Goal: Task Accomplishment & Management: Complete application form

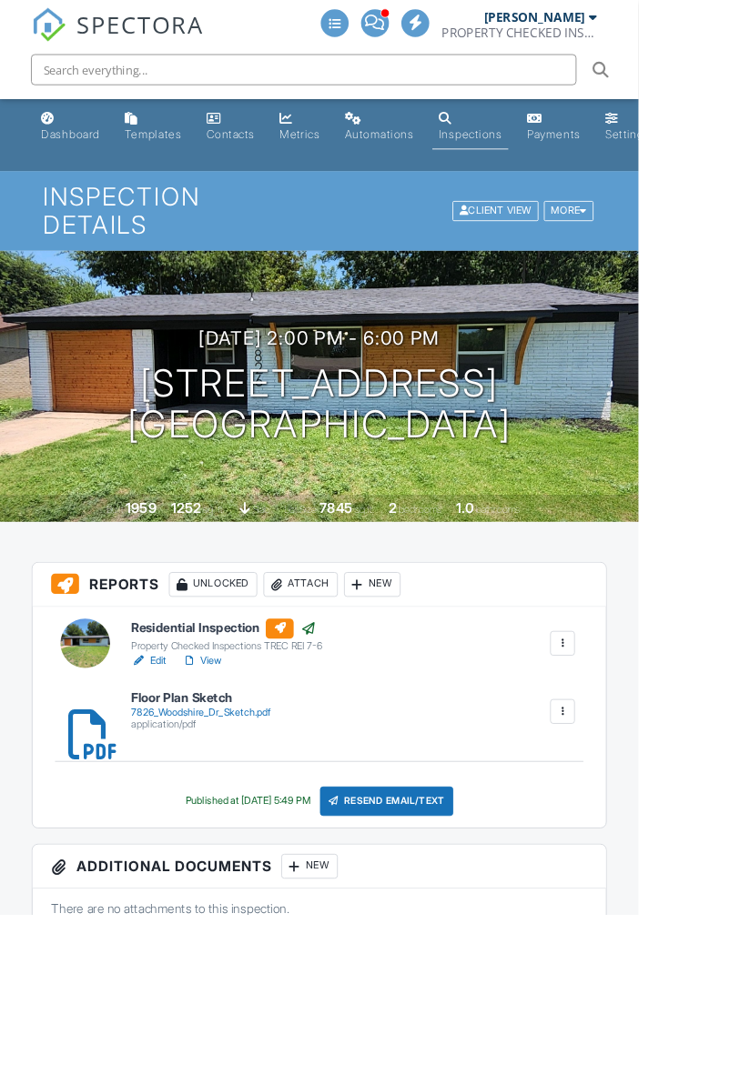
click at [667, 759] on div at bounding box center [660, 756] width 18 height 18
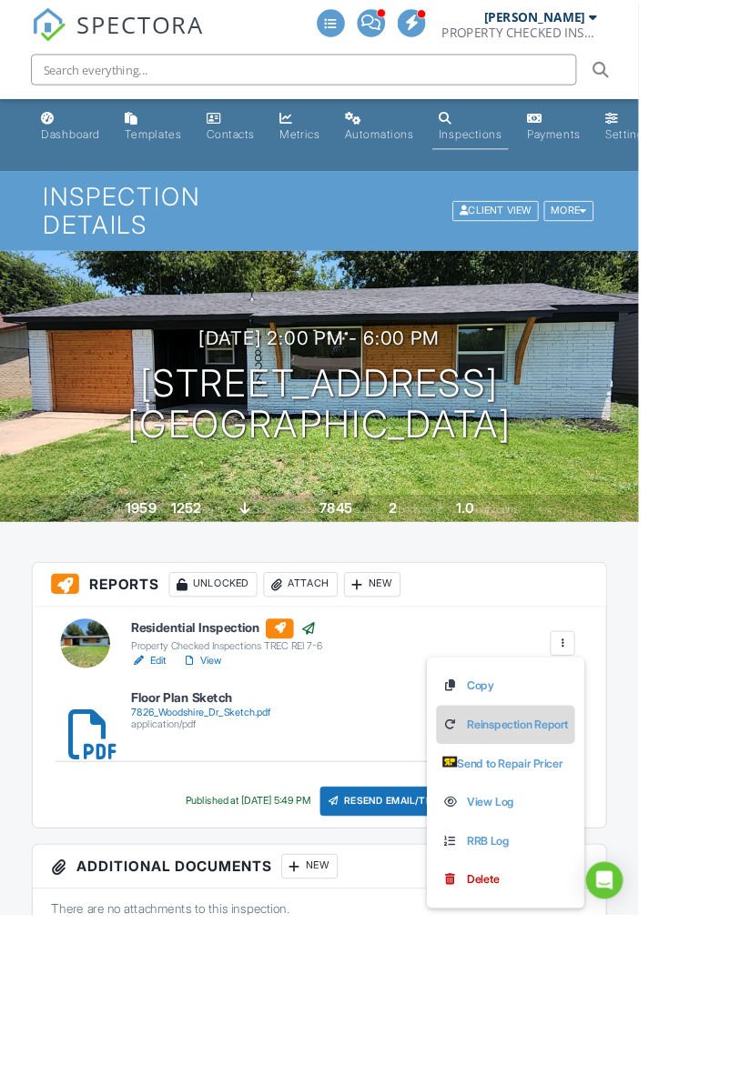
click at [620, 856] on link "Reinspection Report" at bounding box center [593, 851] width 148 height 20
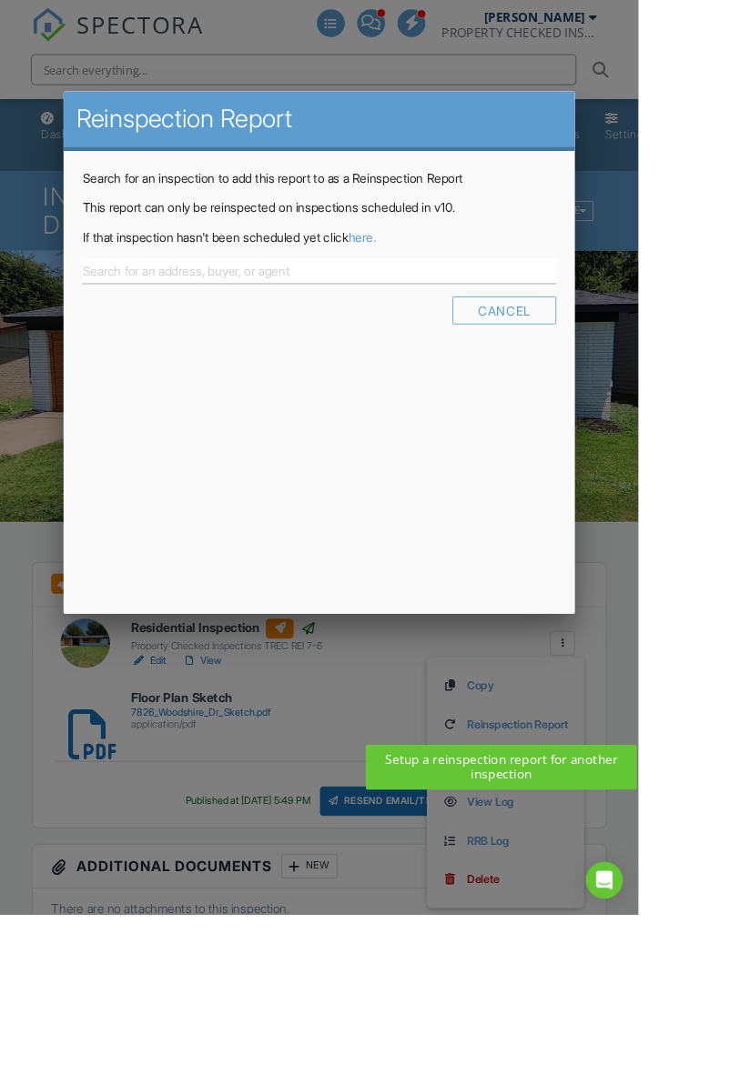
click at [441, 288] on link "here." at bounding box center [424, 279] width 33 height 18
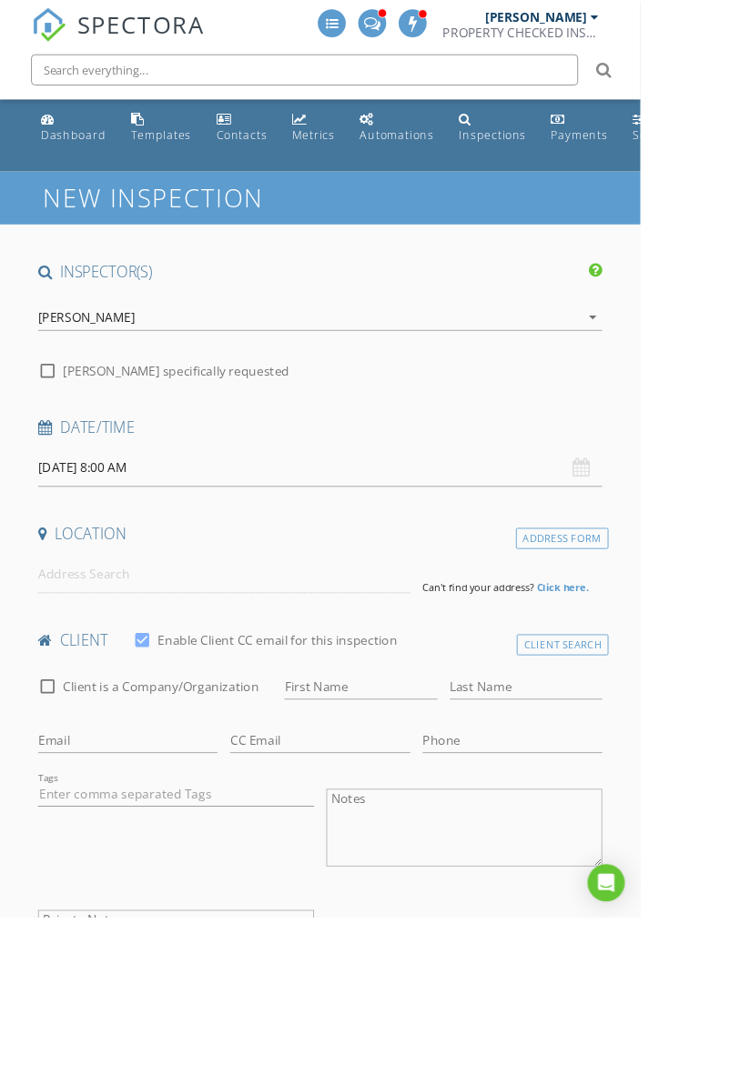
type input "[PERSON_NAME]"
type input "Somersall"
type input "[EMAIL_ADDRESS][DOMAIN_NAME]"
type input "[PHONE_NUMBER]"
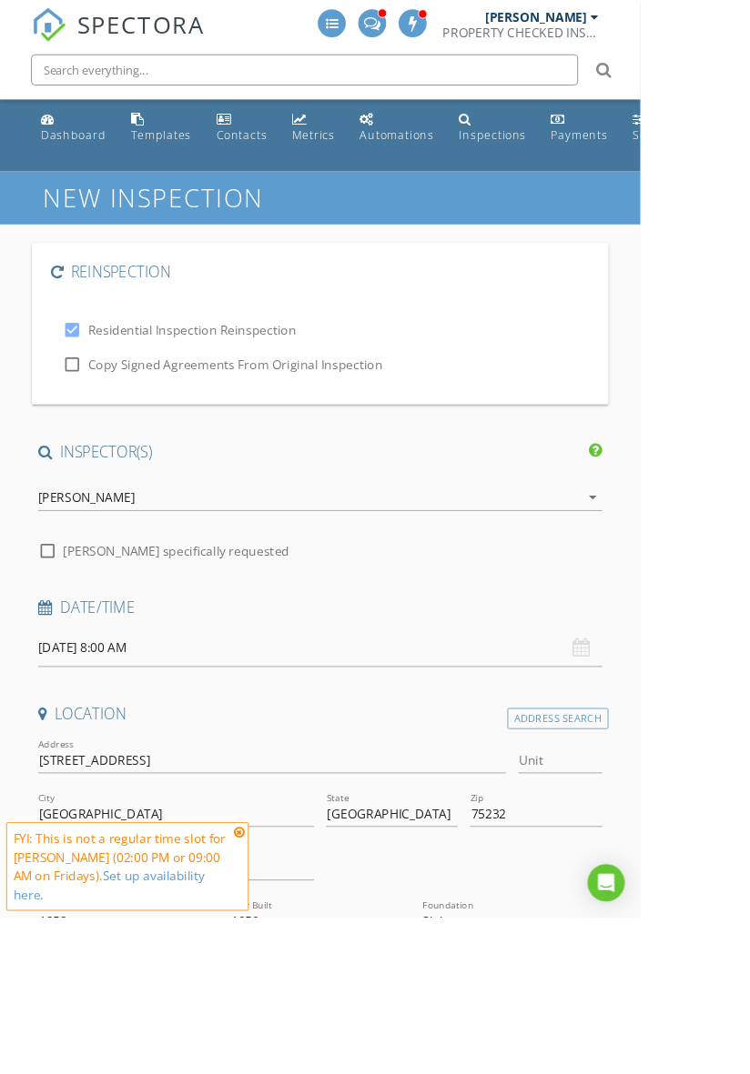
type input "&nbsp;"
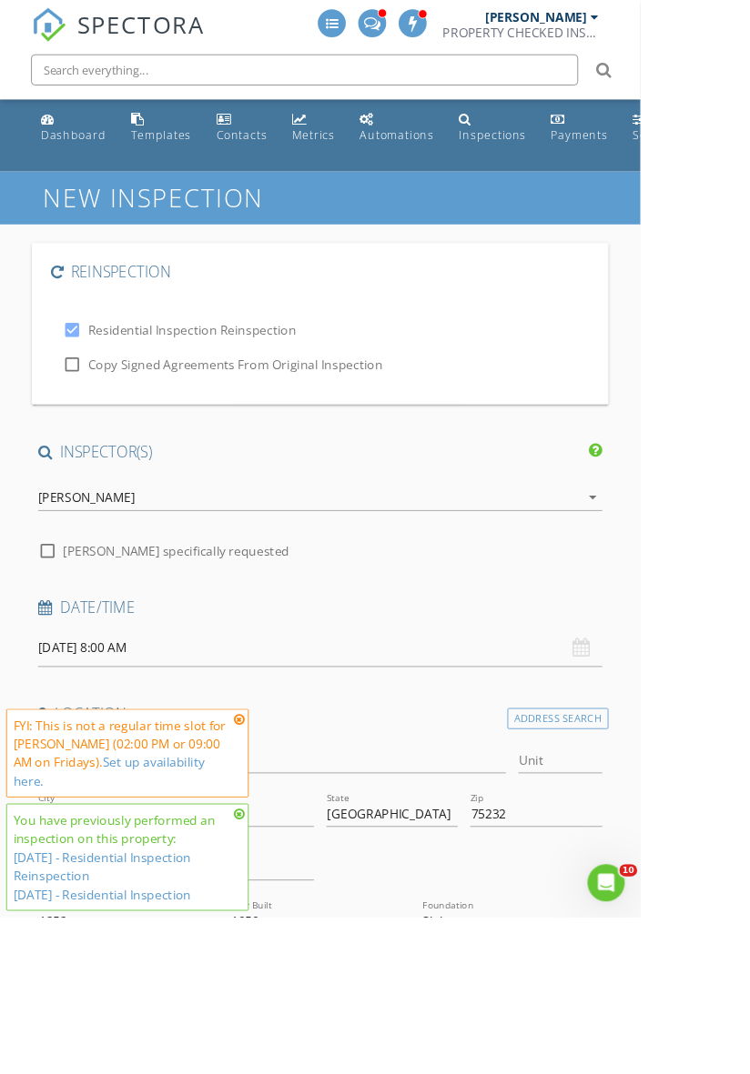
click at [97, 425] on div at bounding box center [84, 426] width 31 height 31
checkbox input "true"
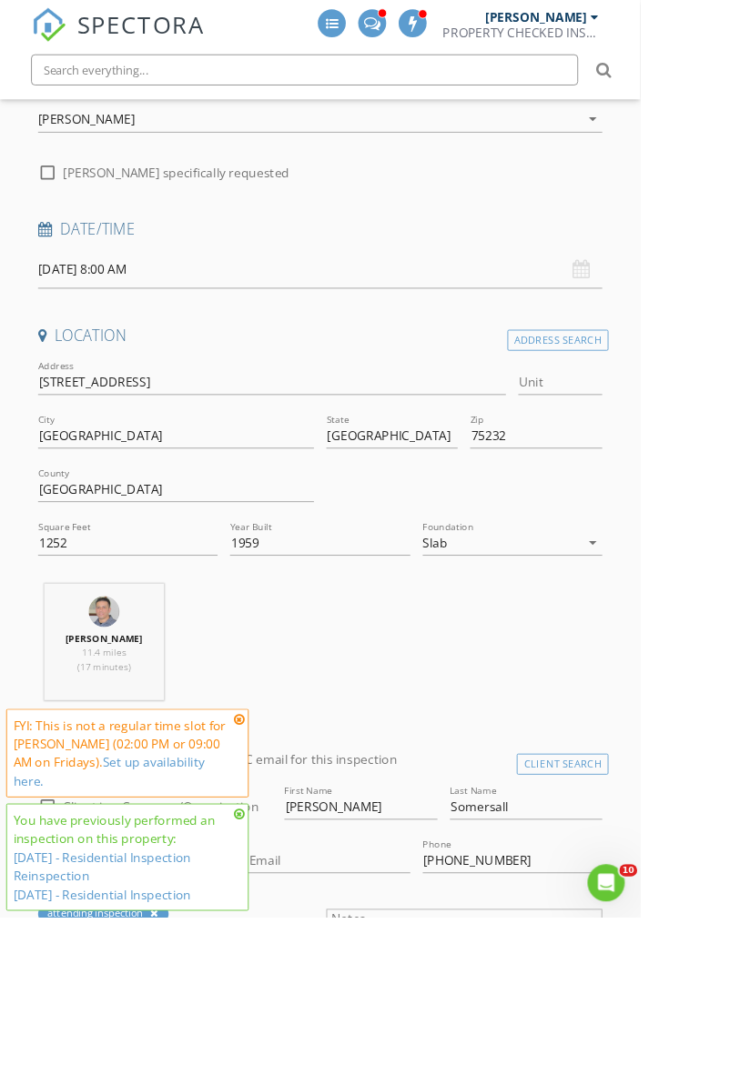
scroll to position [437, 0]
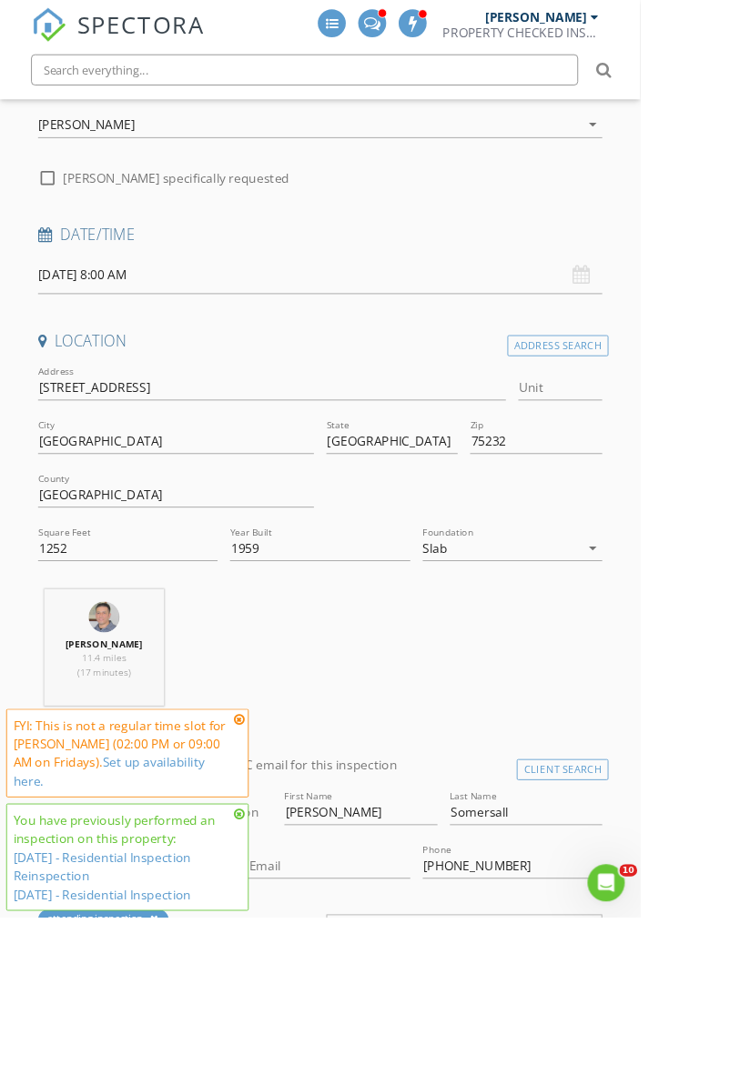
click at [167, 156] on div "[PERSON_NAME]" at bounding box center [362, 146] width 635 height 29
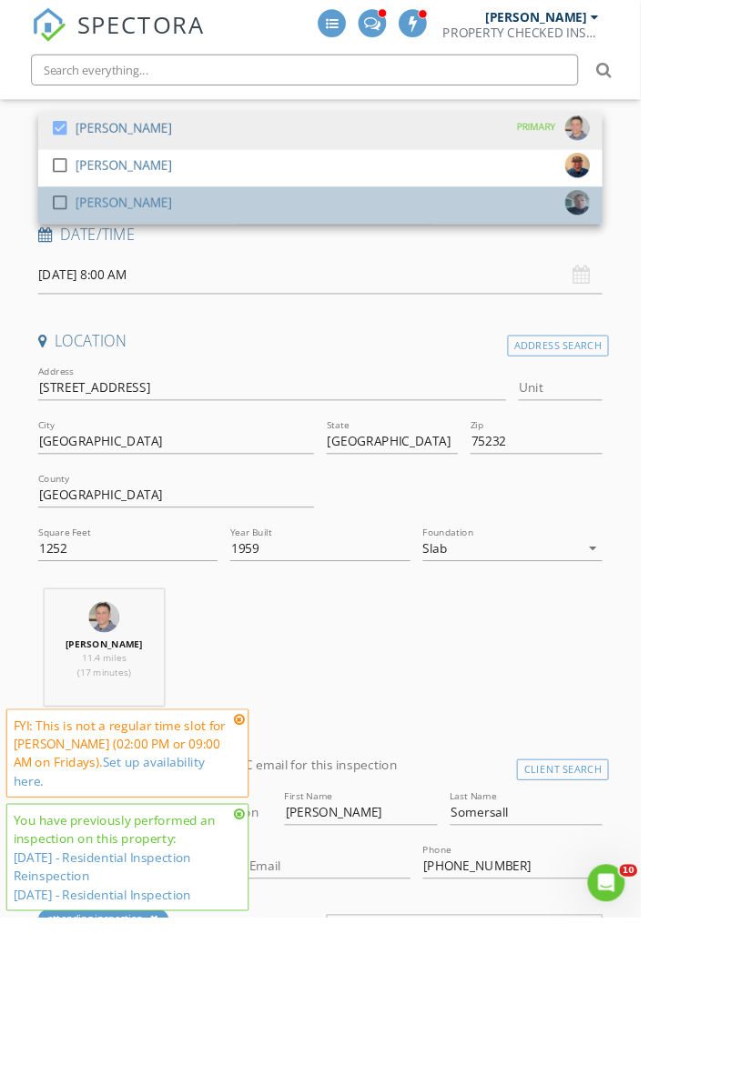
click at [154, 247] on div "[PERSON_NAME]" at bounding box center [144, 237] width 113 height 29
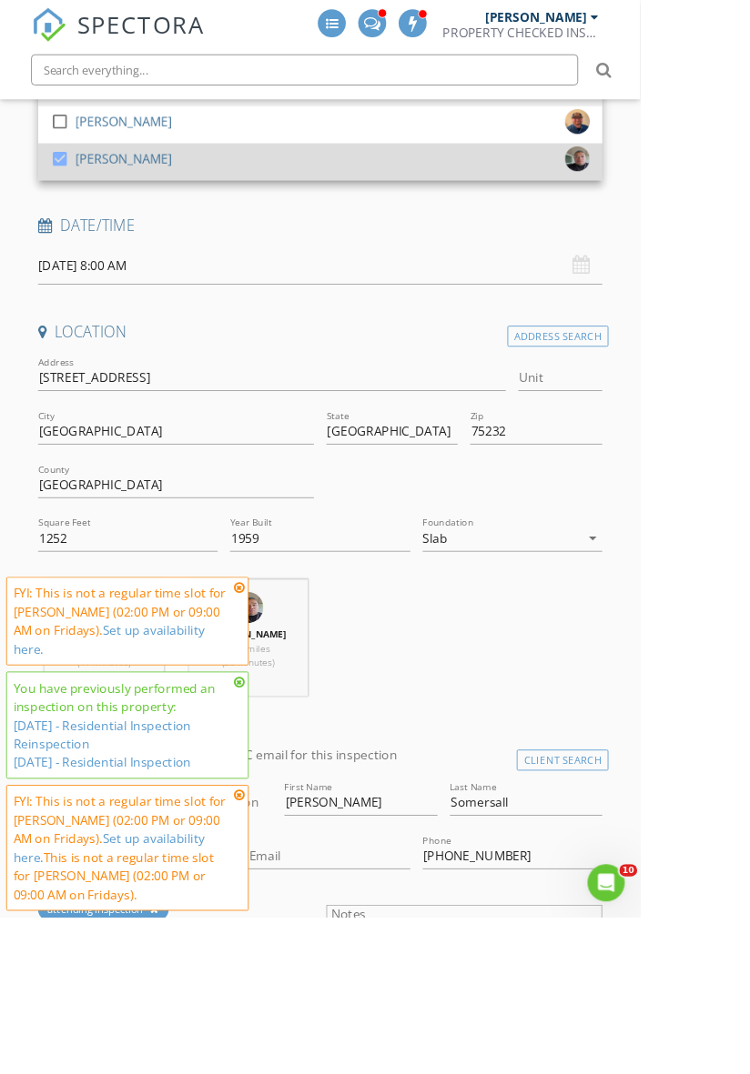
scroll to position [508, 0]
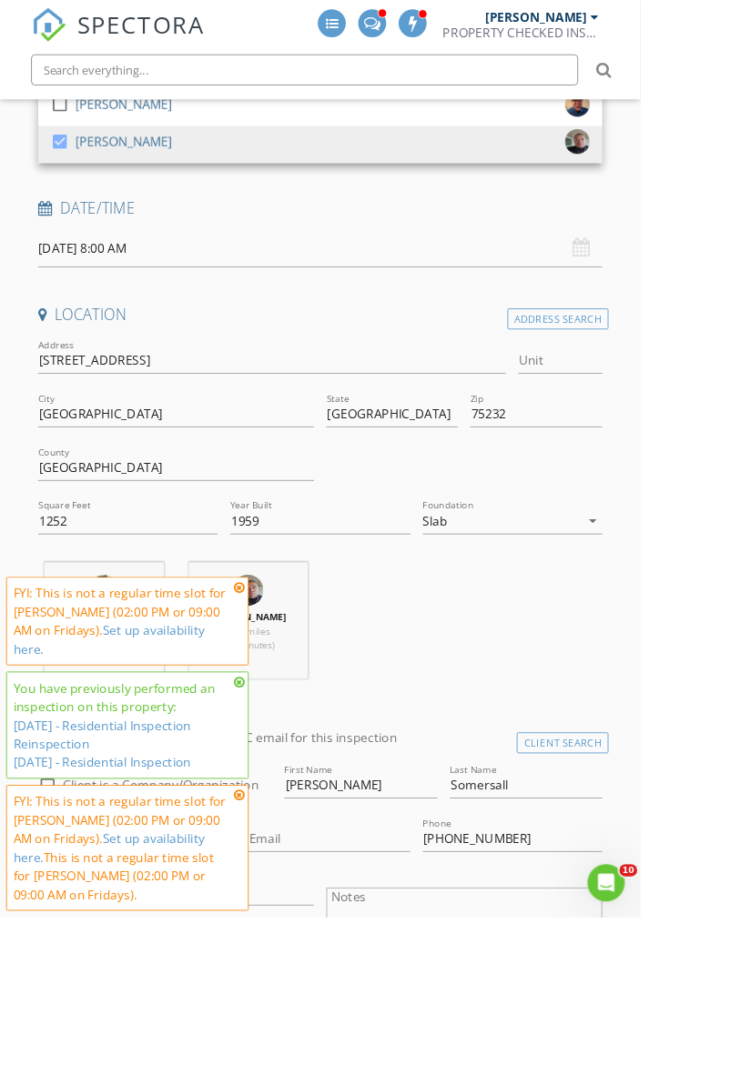
click at [132, 289] on input "08/29/2025 8:00 AM" at bounding box center [375, 290] width 660 height 45
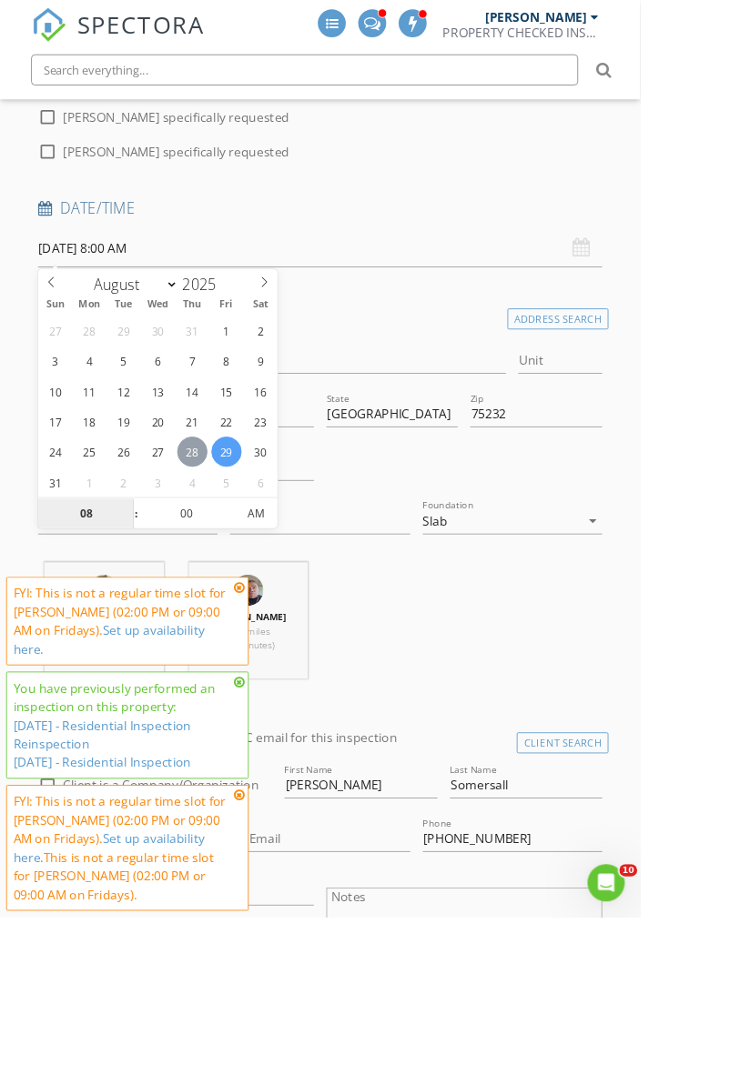
type input "08/28/2025 8:00 AM"
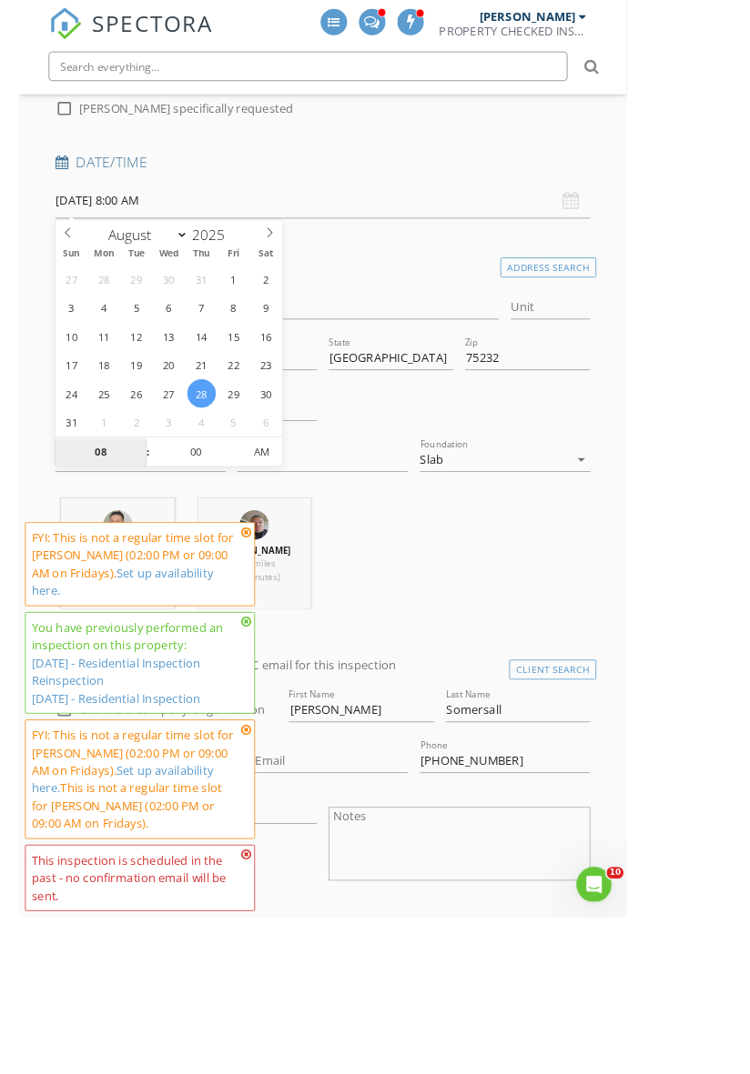
scroll to position [574, 0]
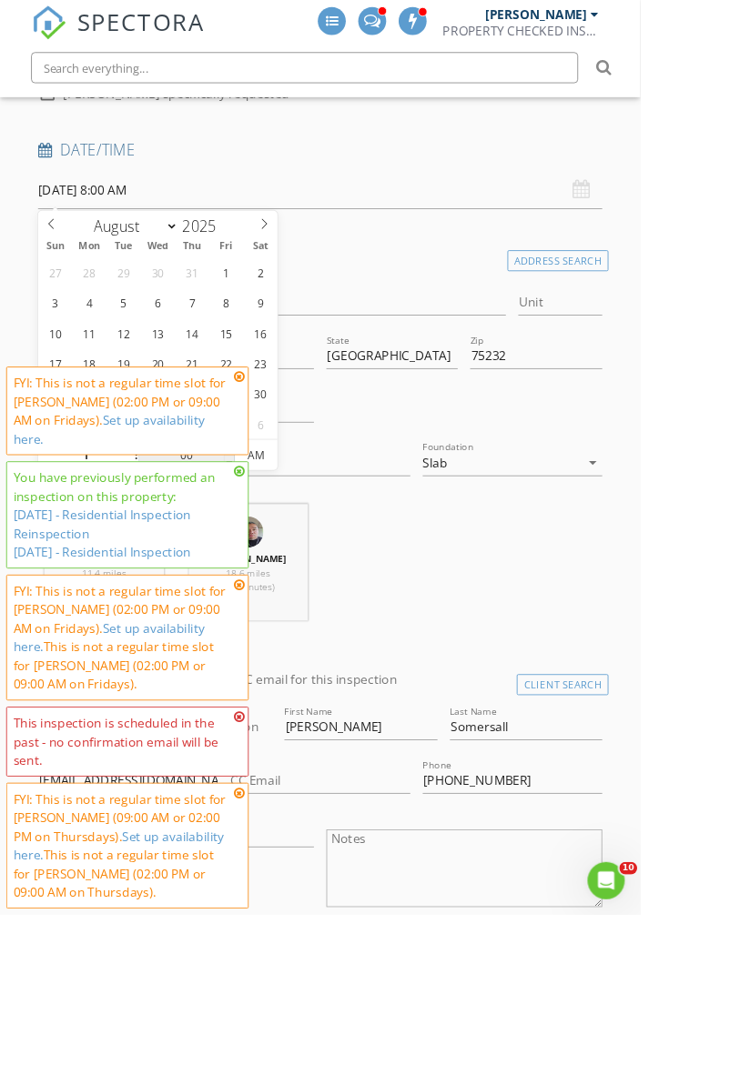
click at [241, 527] on input "00" at bounding box center [219, 536] width 112 height 36
type input "01"
type input "08/28/2025 1:00 AM"
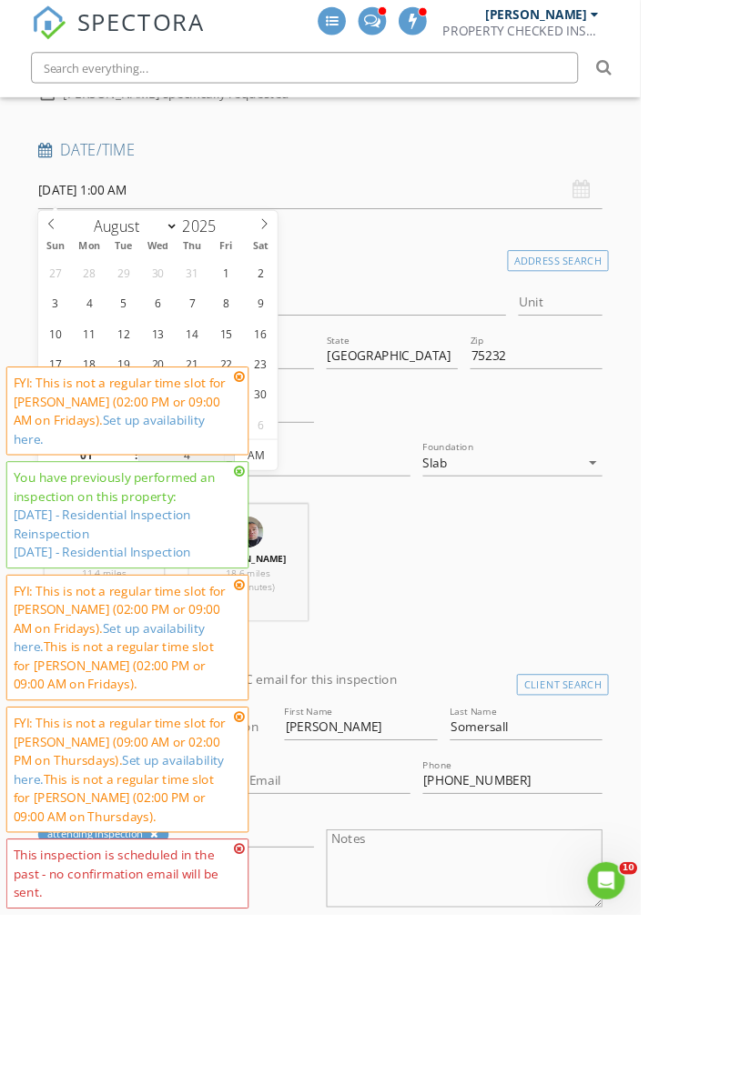
type input "45"
click at [306, 536] on span "AM" at bounding box center [300, 536] width 50 height 36
type input "[DATE] 1:45 PM"
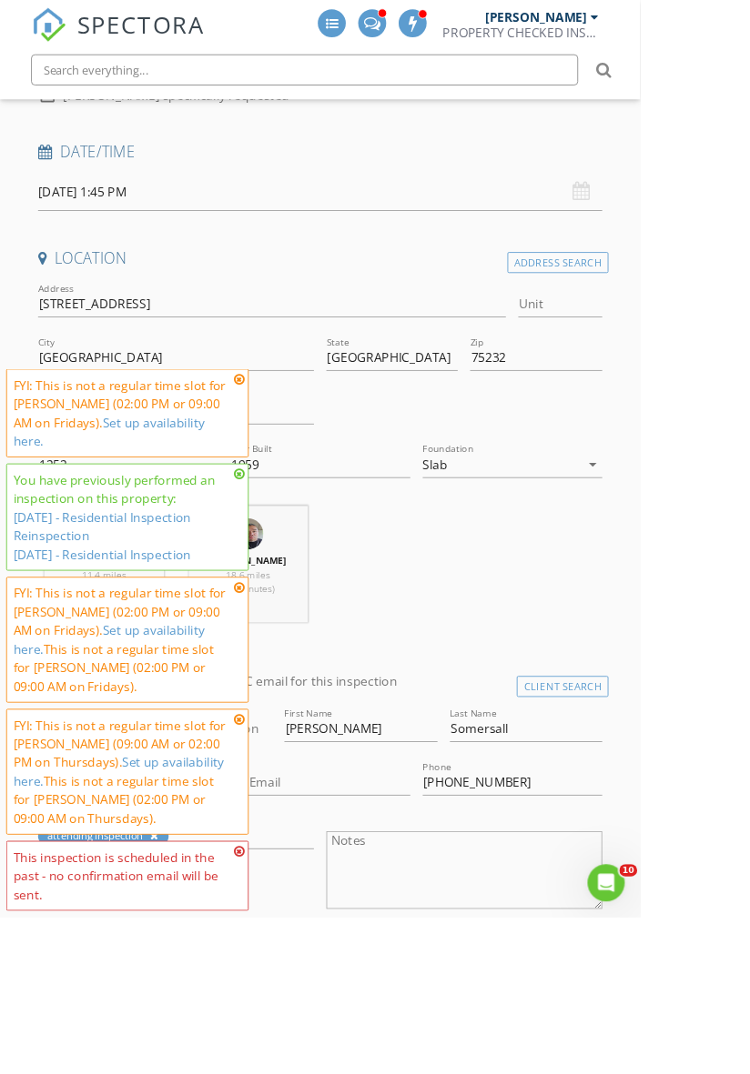
click at [281, 1004] on icon at bounding box center [280, 997] width 13 height 15
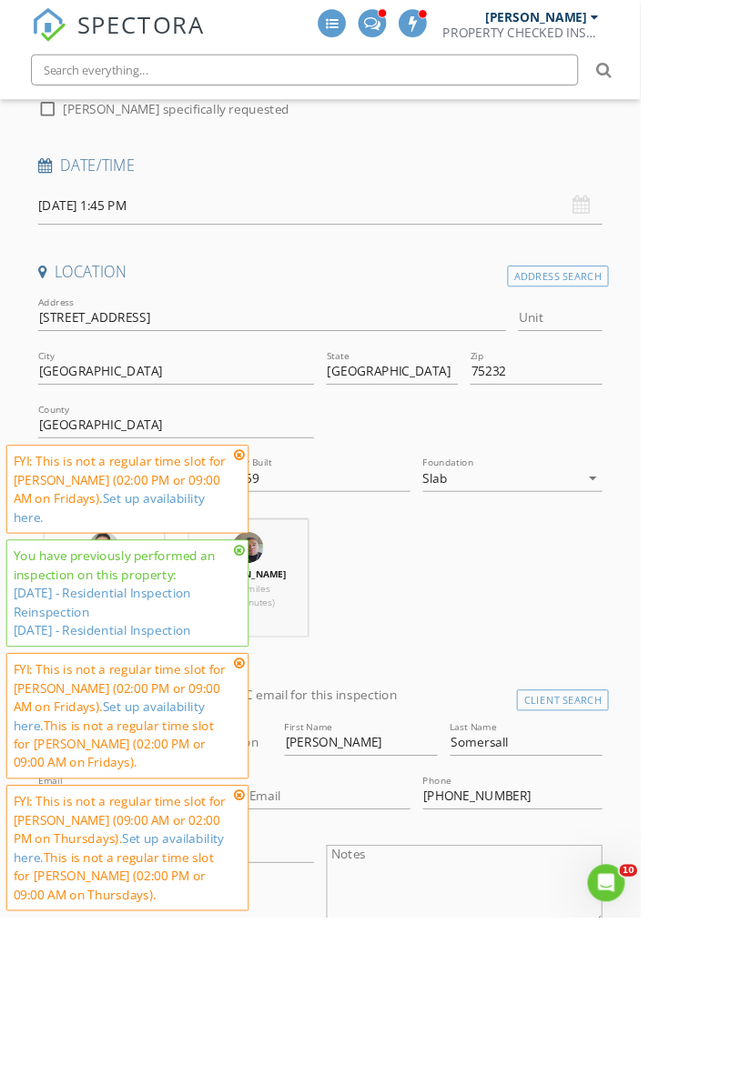
scroll to position [558, 0]
click at [281, 939] on icon at bounding box center [280, 931] width 13 height 15
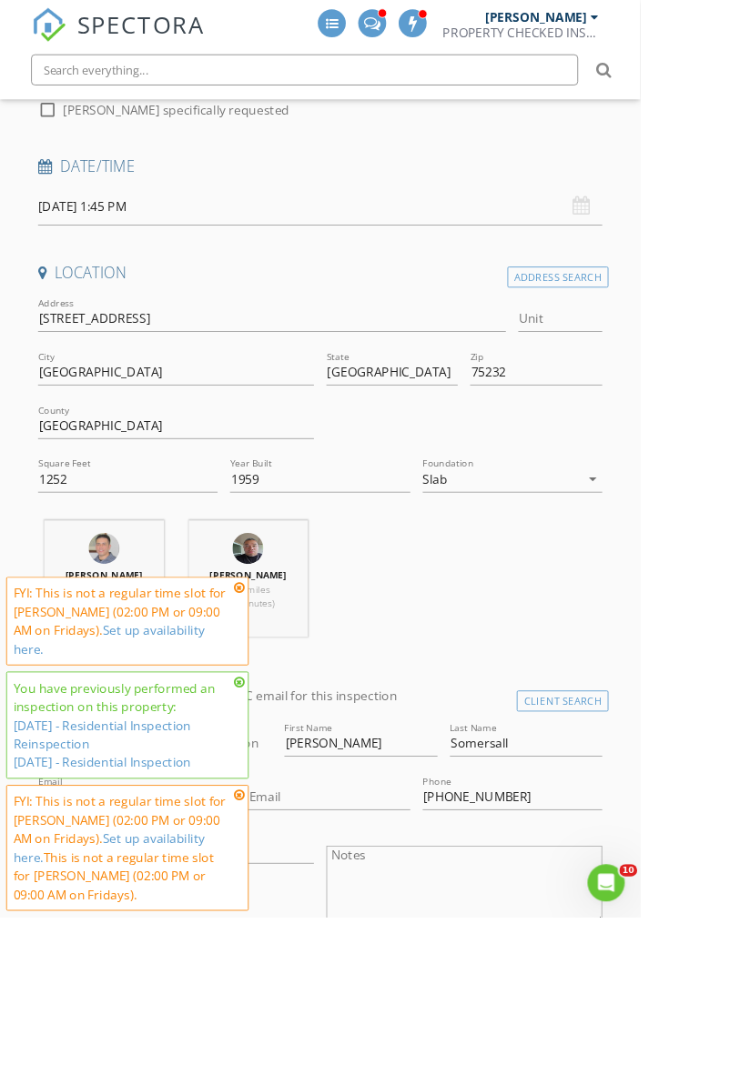
click at [281, 939] on icon at bounding box center [280, 931] width 13 height 15
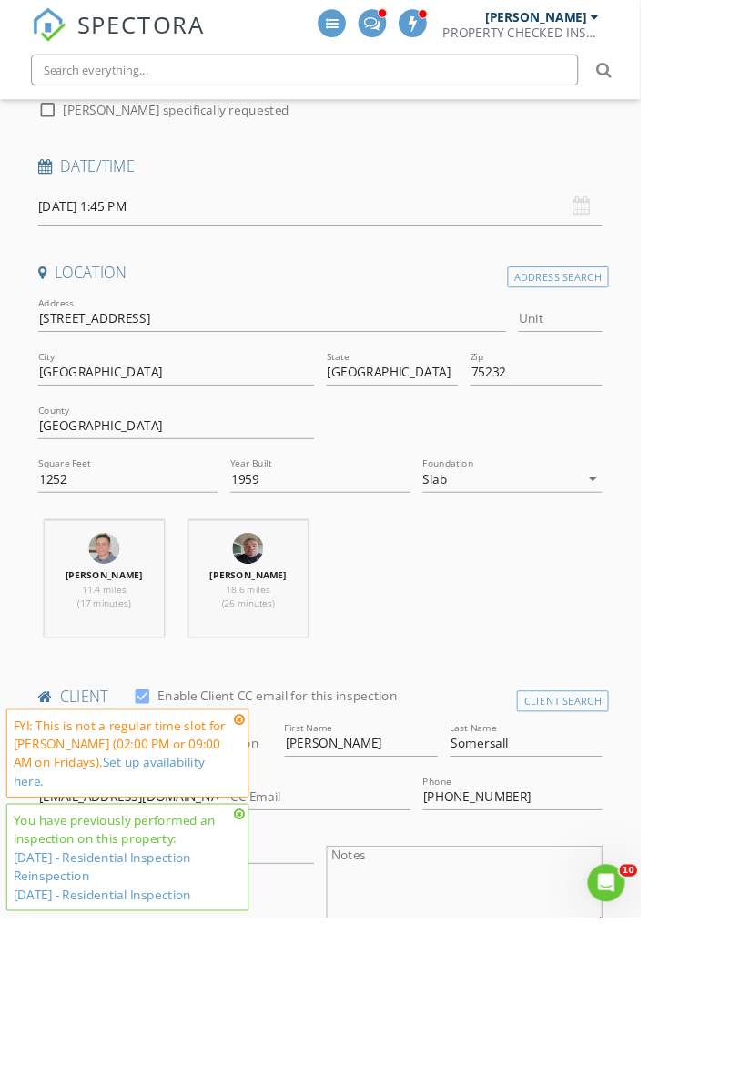
click at [285, 961] on icon at bounding box center [280, 953] width 13 height 15
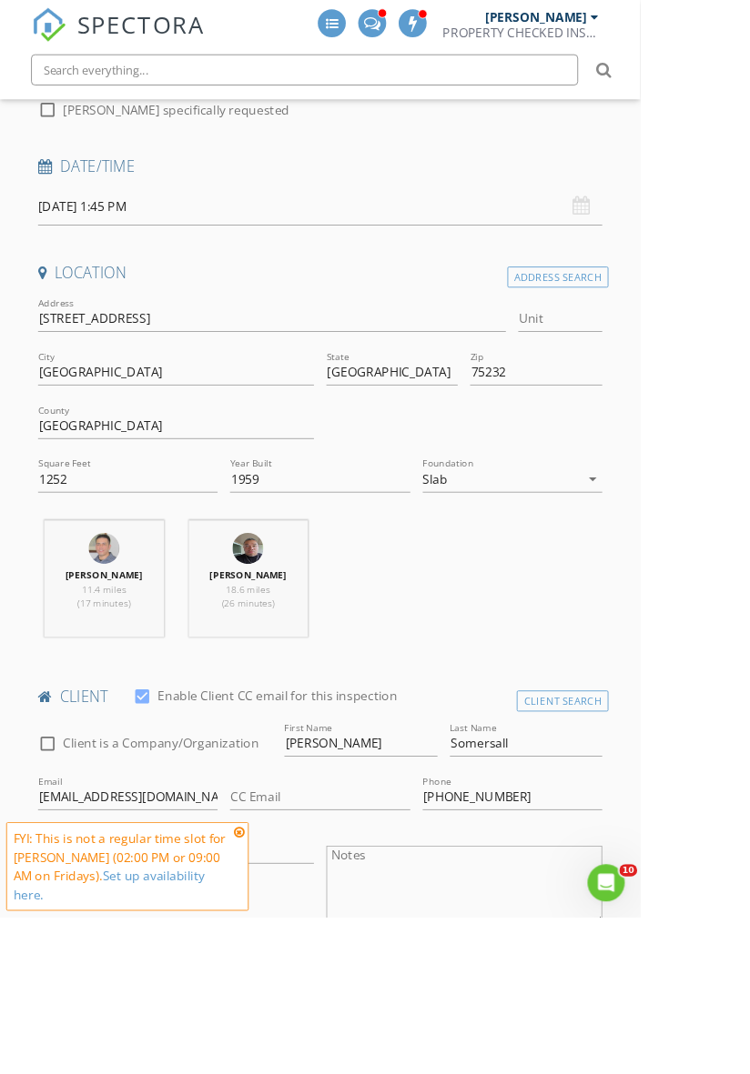
click at [288, 1067] on div "FYI: This is not a regular time slot for Juan Tijerina (02:00 PM or 09:00 AM on…" at bounding box center [149, 1015] width 284 height 104
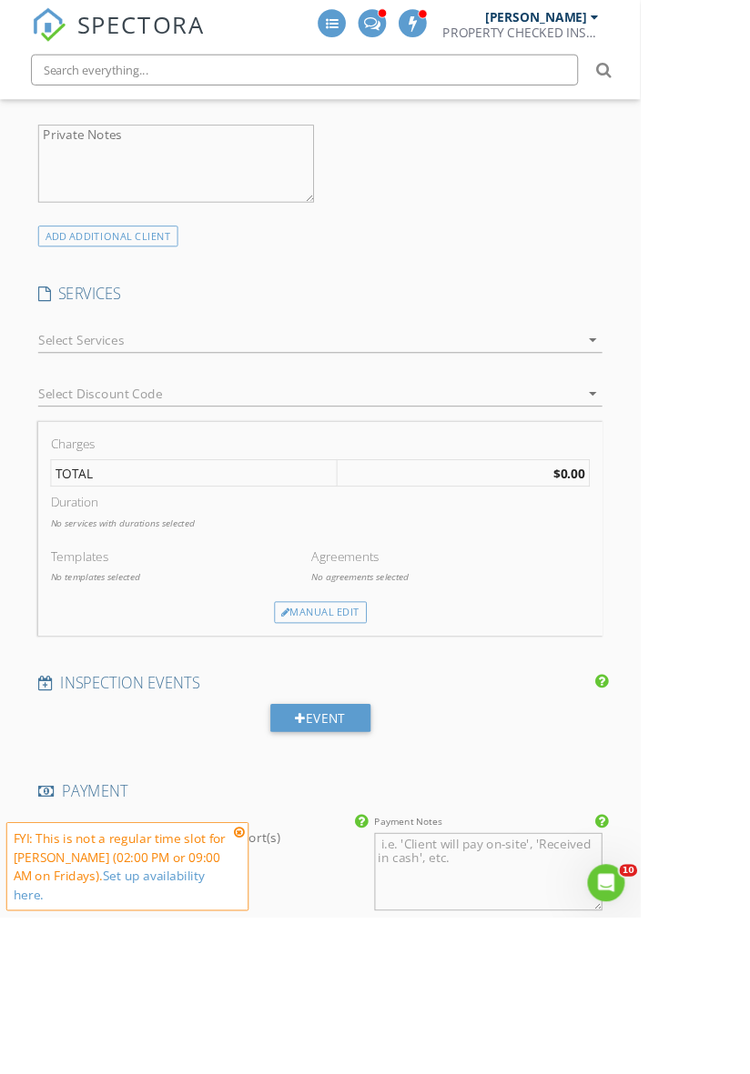
scroll to position [1613, 0]
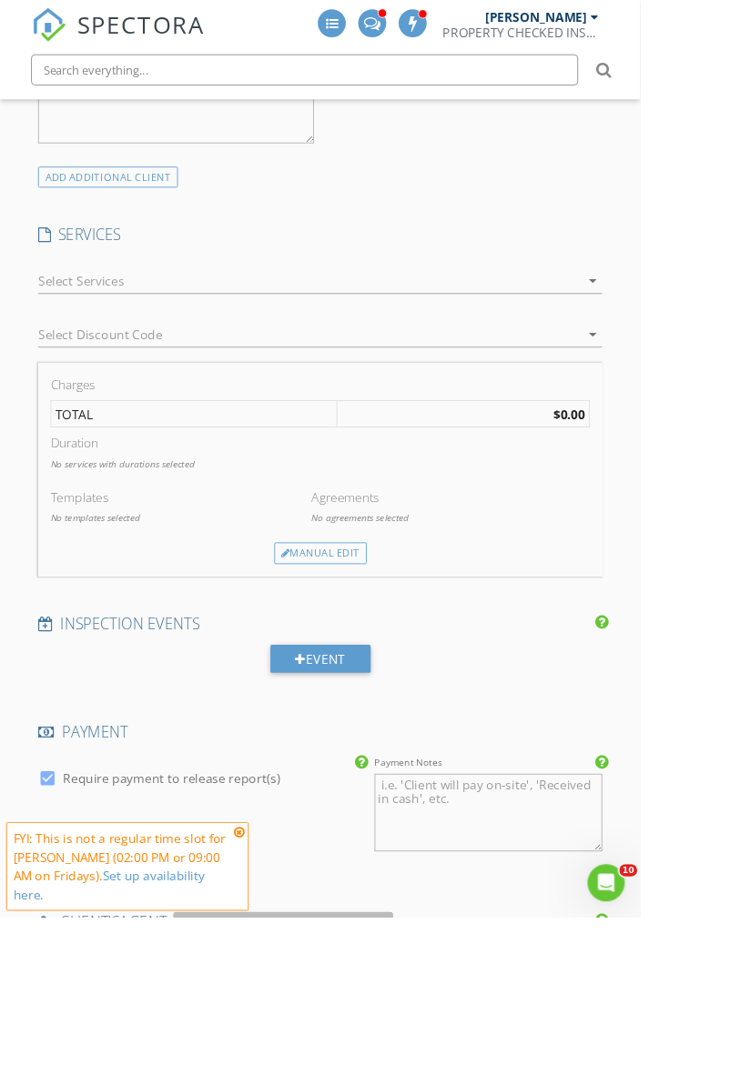
click at [422, 337] on div at bounding box center [362, 329] width 635 height 29
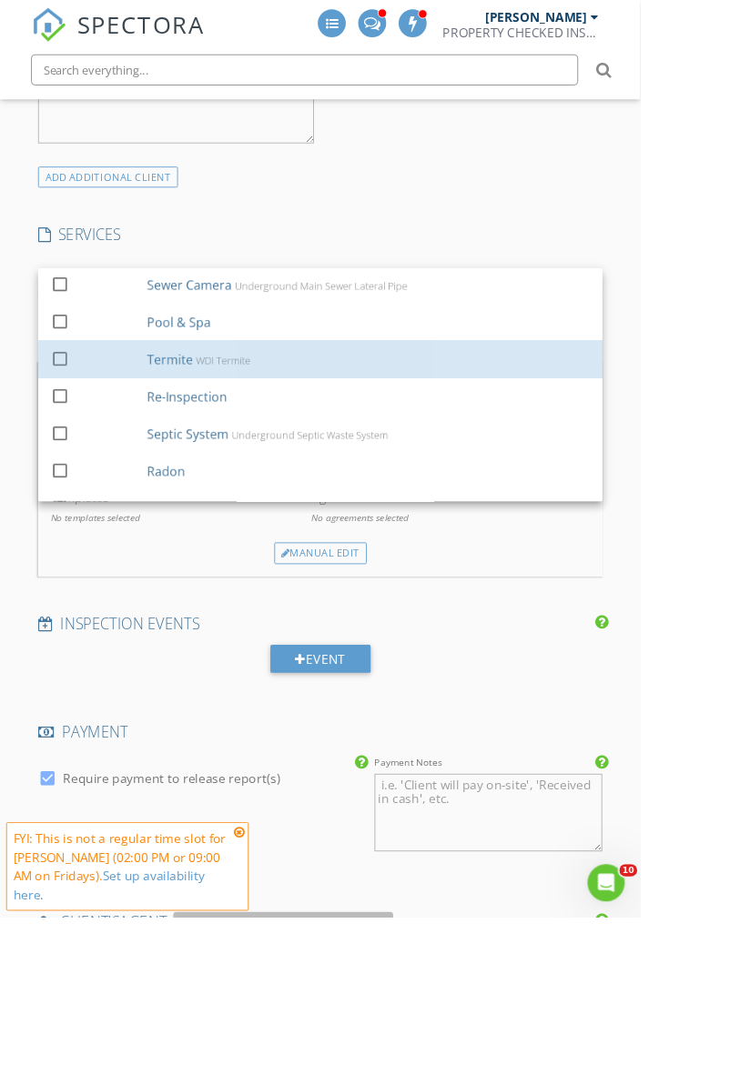
scroll to position [133, 0]
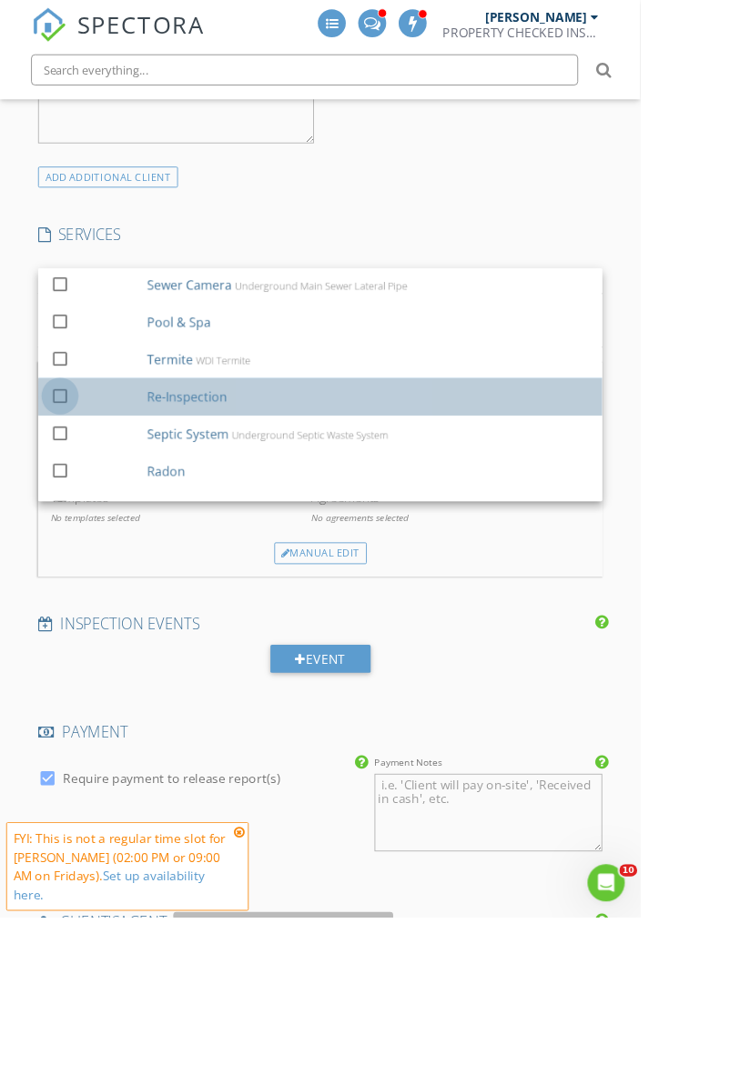
click at [74, 472] on div at bounding box center [70, 463] width 31 height 31
checkbox input "false"
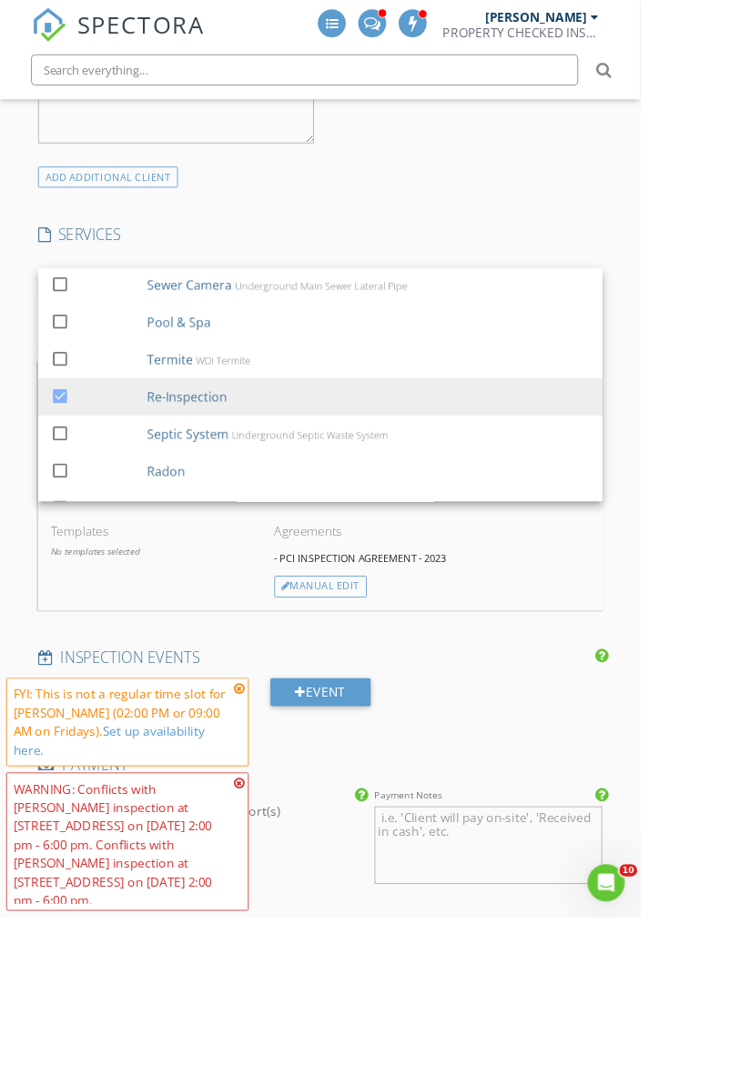
click at [632, 648] on div "- PCI INSPECTION AGREEMENT - 2023" at bounding box center [505, 654] width 369 height 15
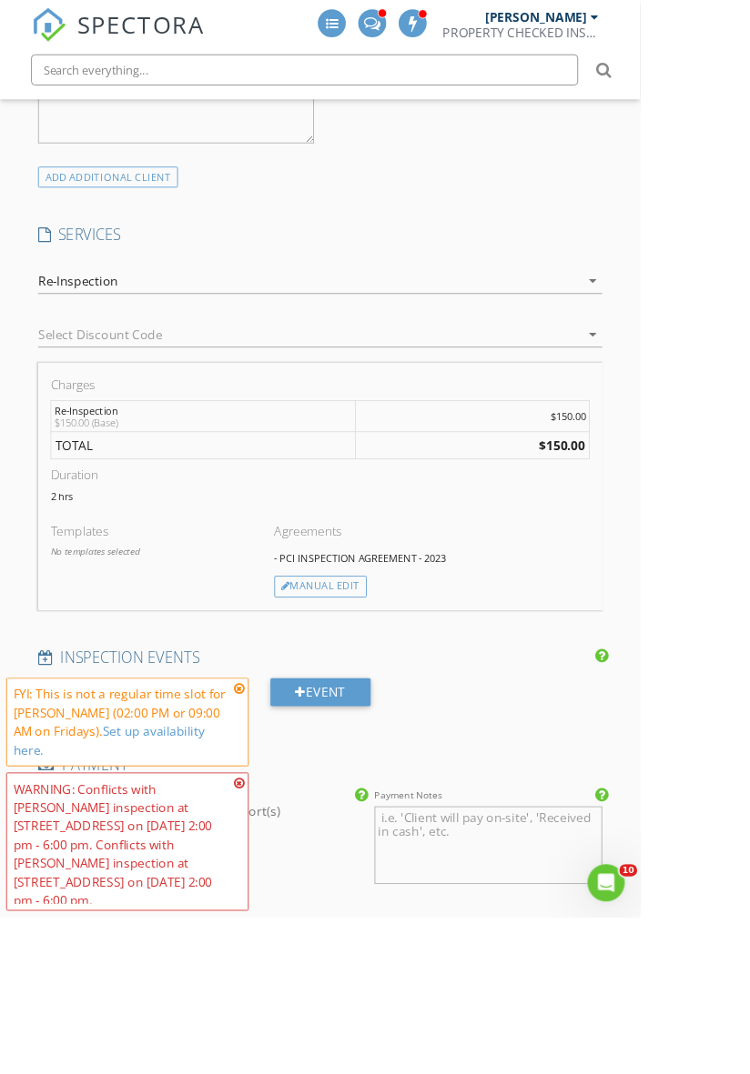
click at [625, 392] on div at bounding box center [349, 391] width 609 height 29
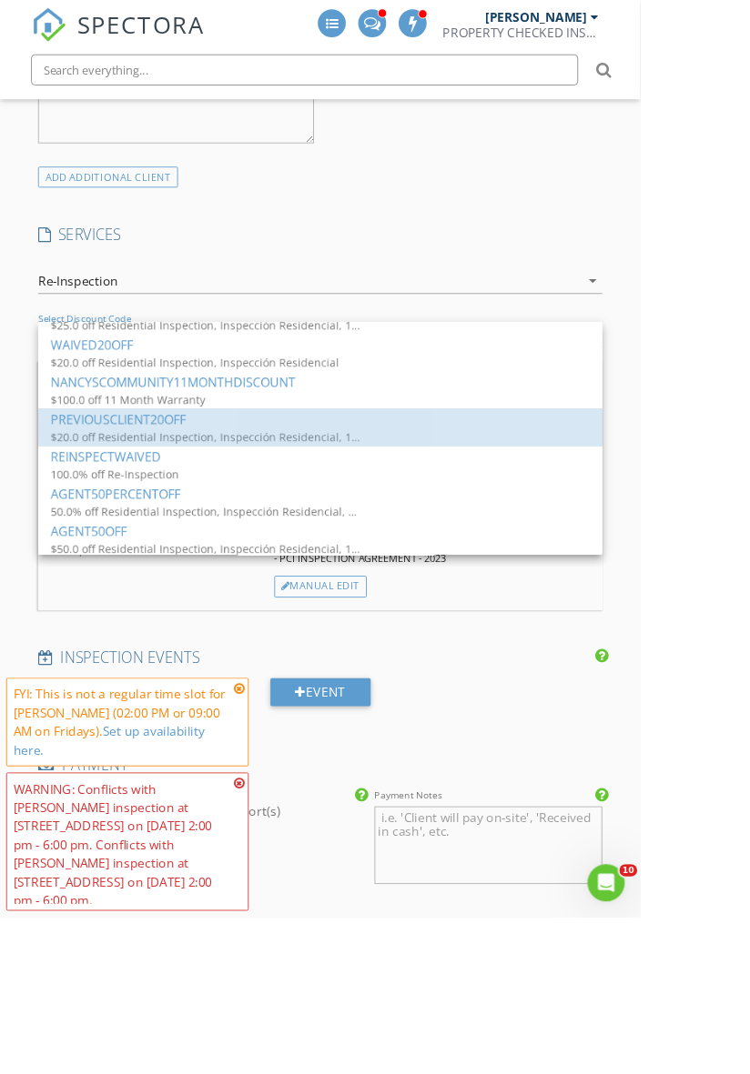
scroll to position [1207, 0]
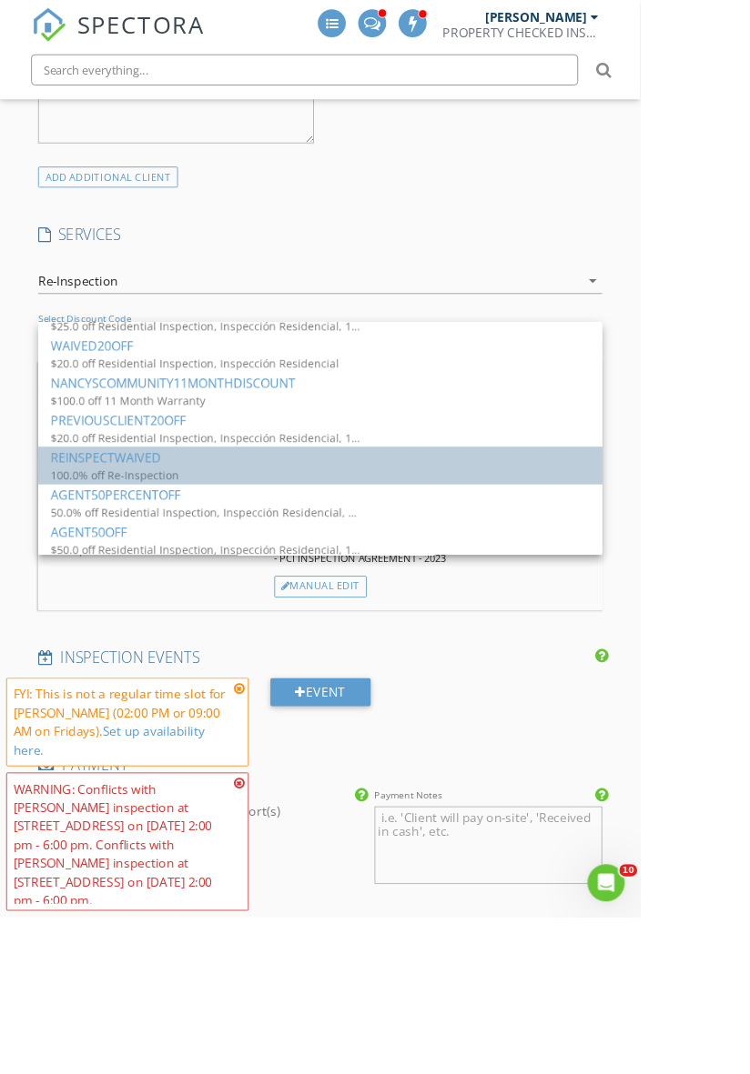
click at [247, 545] on div "REINSPECTWAIVED" at bounding box center [374, 536] width 631 height 22
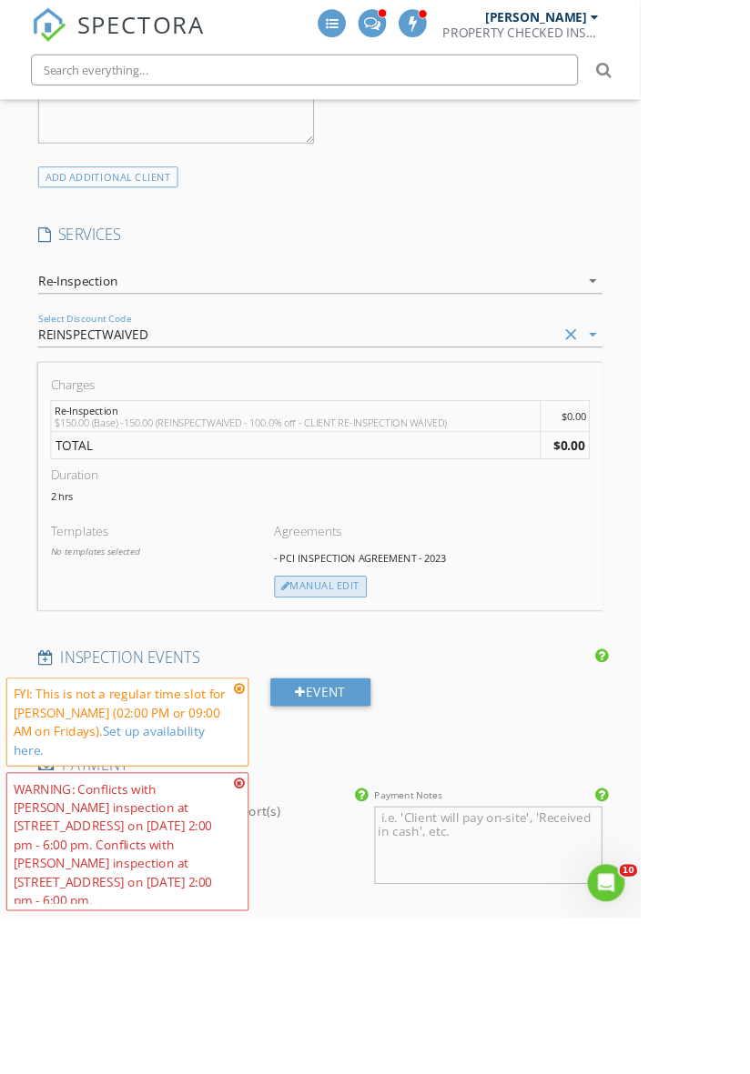
click at [397, 692] on div "Manual Edit" at bounding box center [375, 687] width 108 height 25
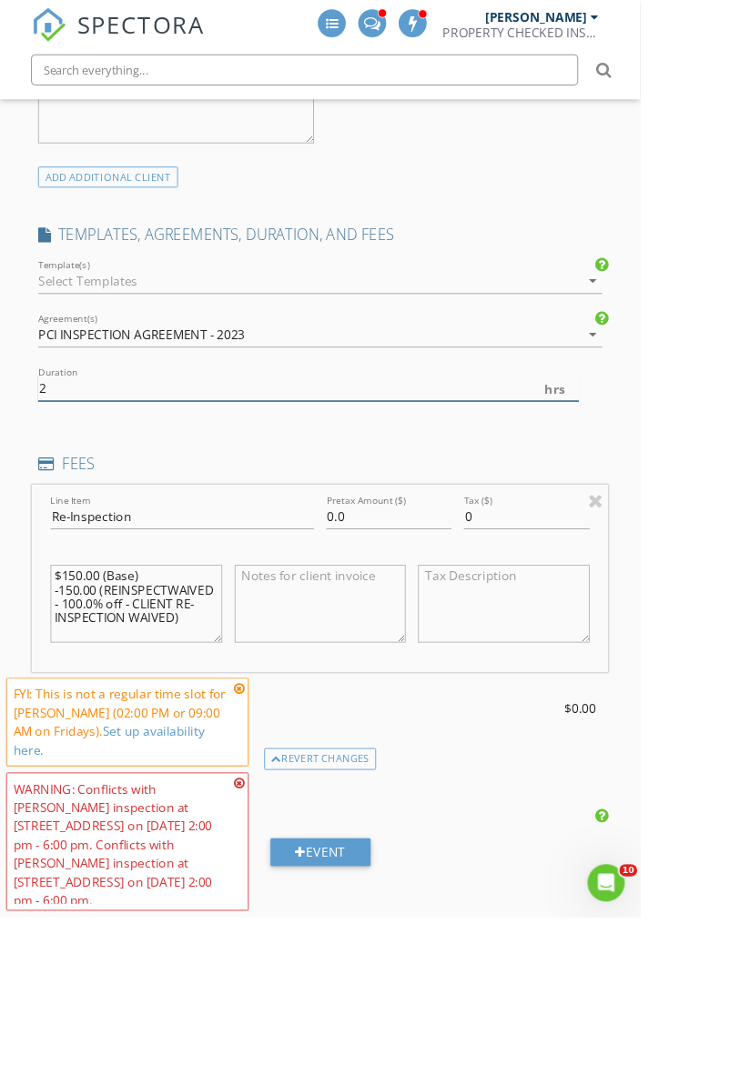
click at [398, 449] on input "2" at bounding box center [361, 455] width 633 height 30
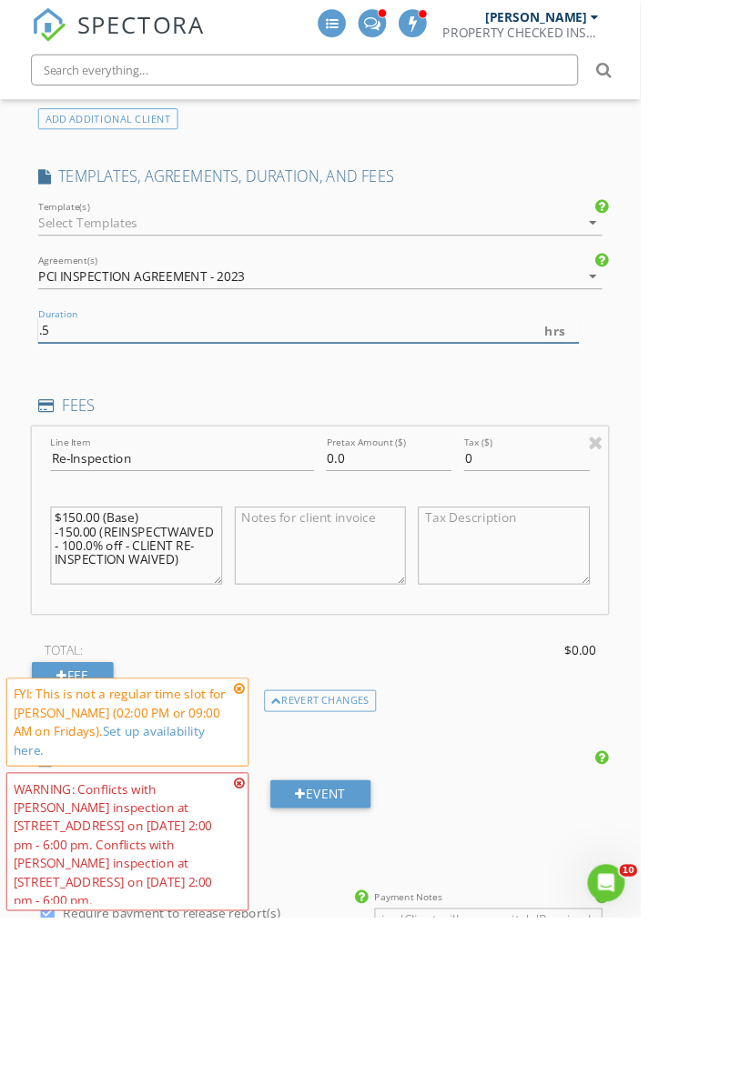
type input ".5"
click at [749, 667] on html "SPECTORA Juan Tijerina PROPERTY CHECKED INSPECTIONS Role: Inspector Change Role…" at bounding box center [375, 854] width 750 height 5071
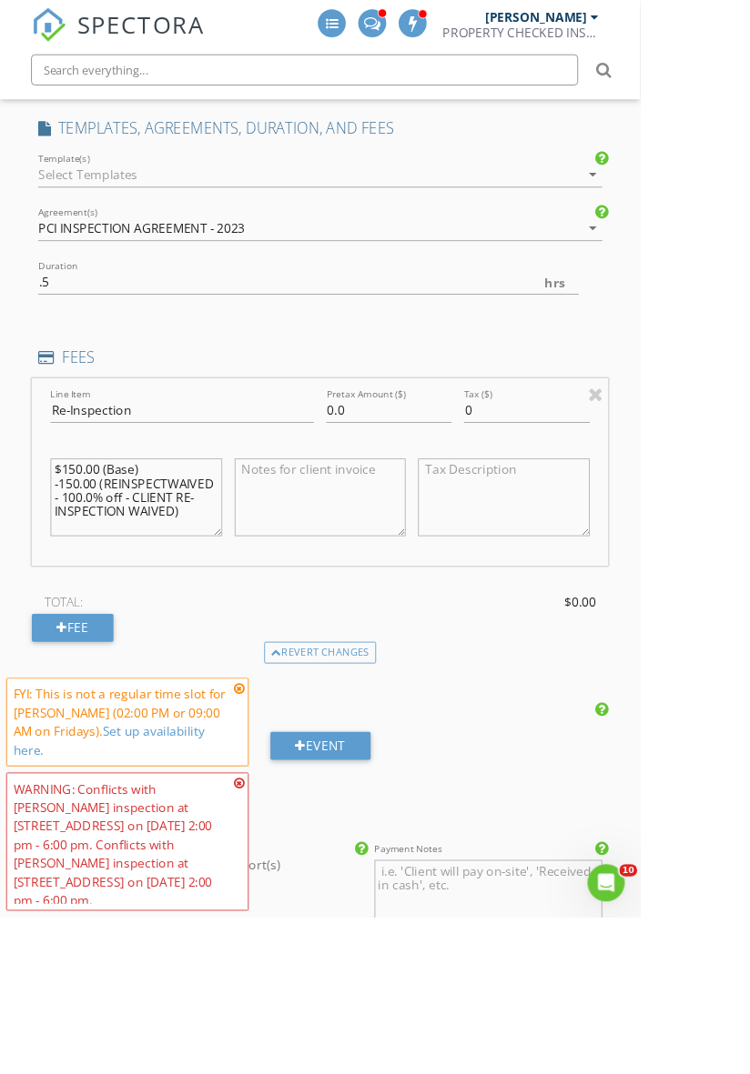
scroll to position [1743, 0]
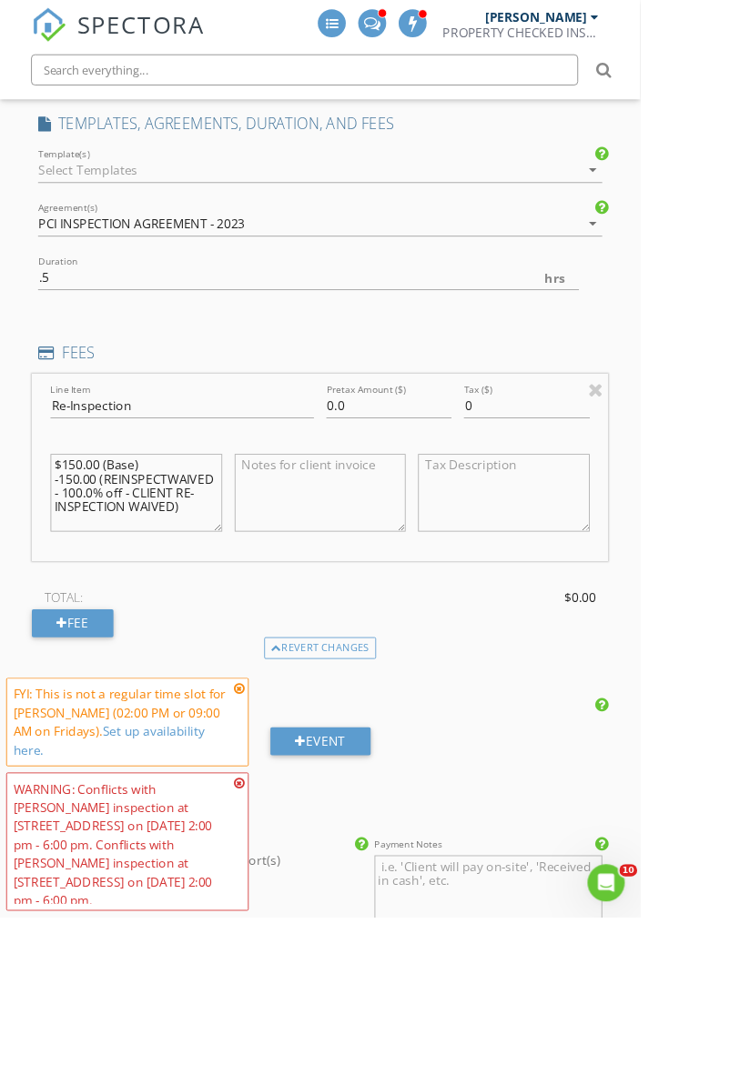
click at [280, 924] on icon at bounding box center [280, 917] width 13 height 15
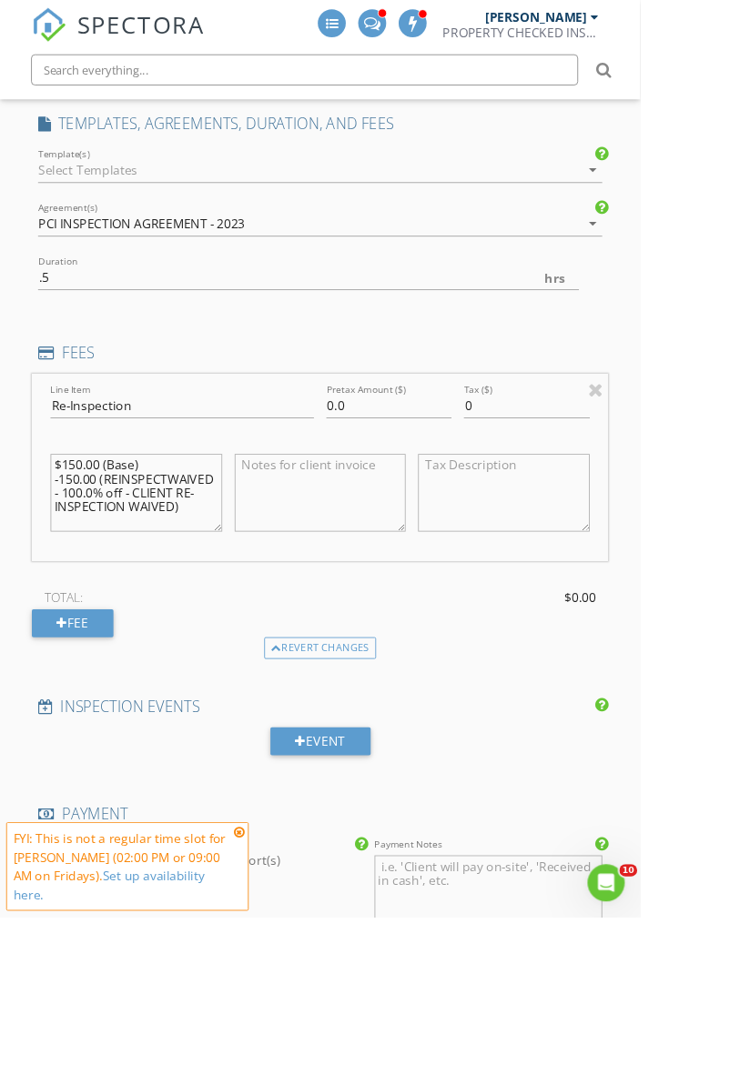
click at [280, 982] on icon at bounding box center [280, 975] width 13 height 15
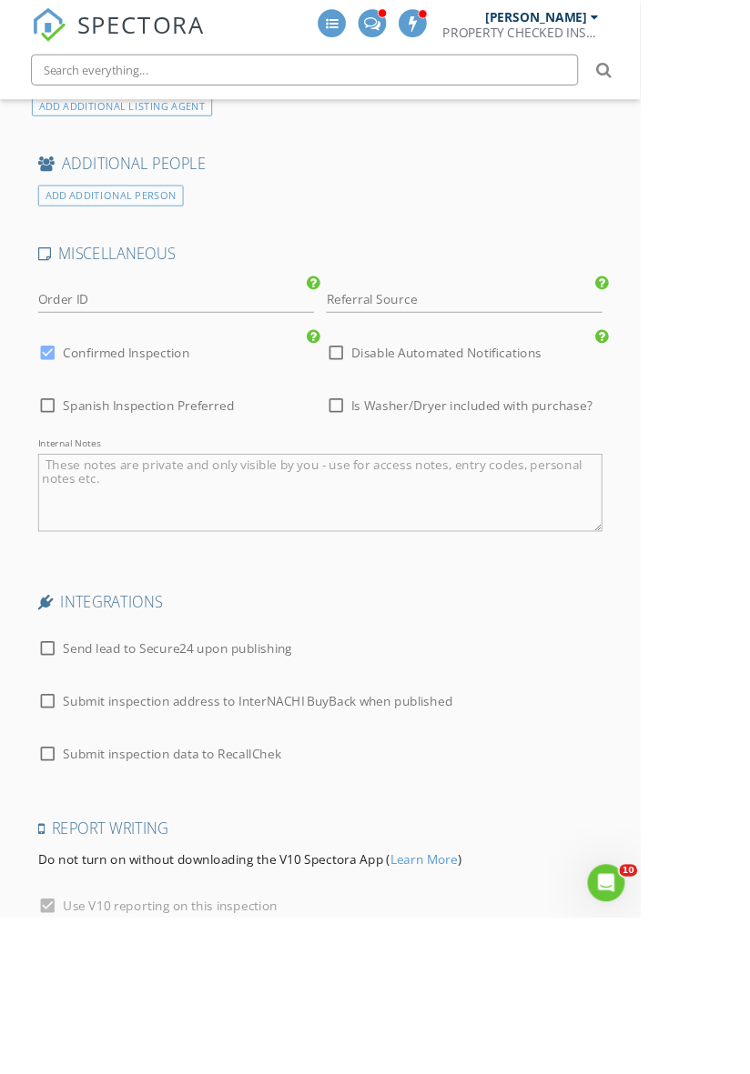
scroll to position [3740, 0]
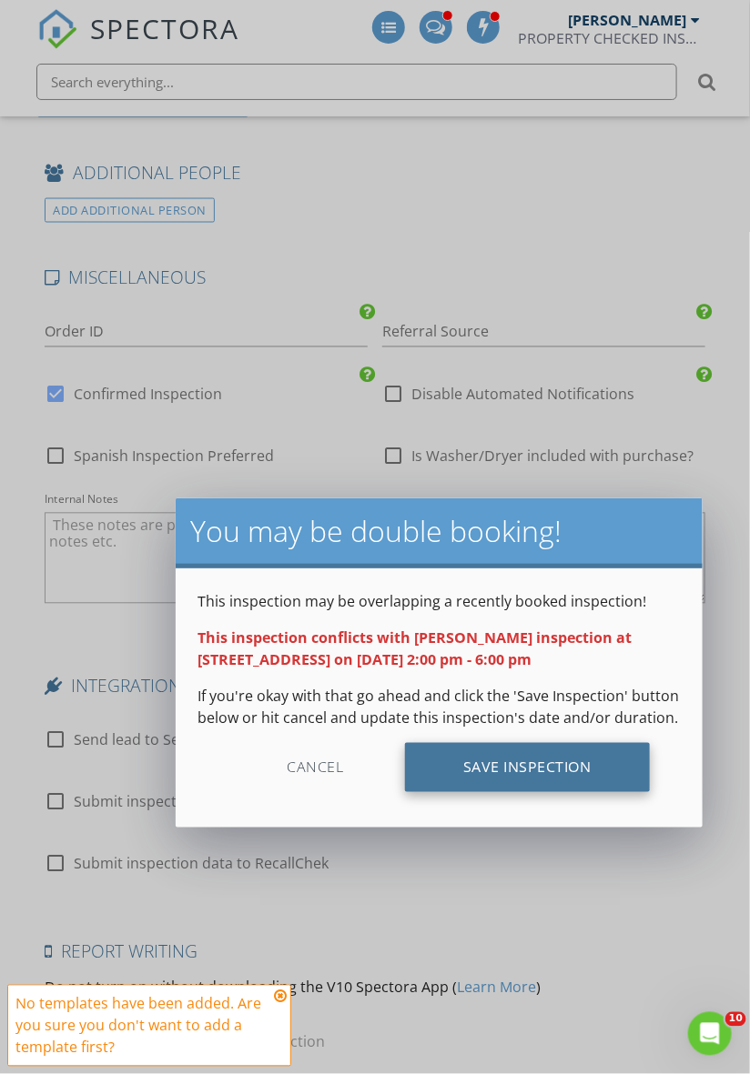
click at [609, 771] on div "Save Inspection" at bounding box center [527, 767] width 245 height 49
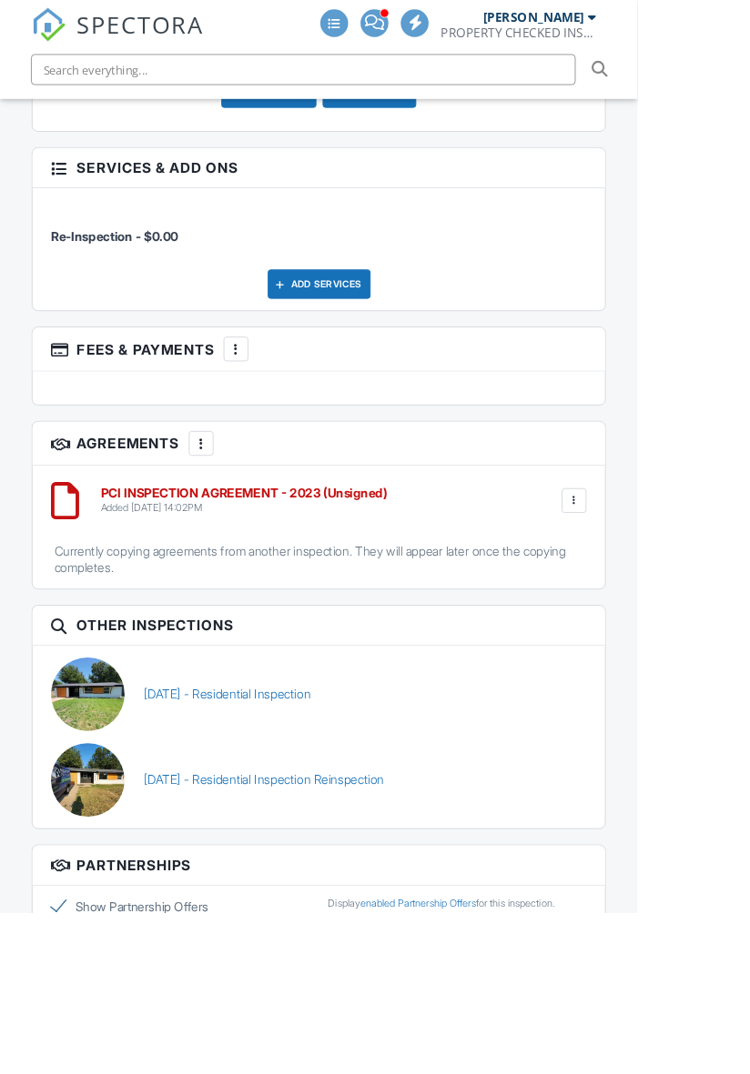
click at [688, 595] on div at bounding box center [674, 589] width 29 height 29
click at [644, 724] on li "Delete" at bounding box center [627, 730] width 104 height 45
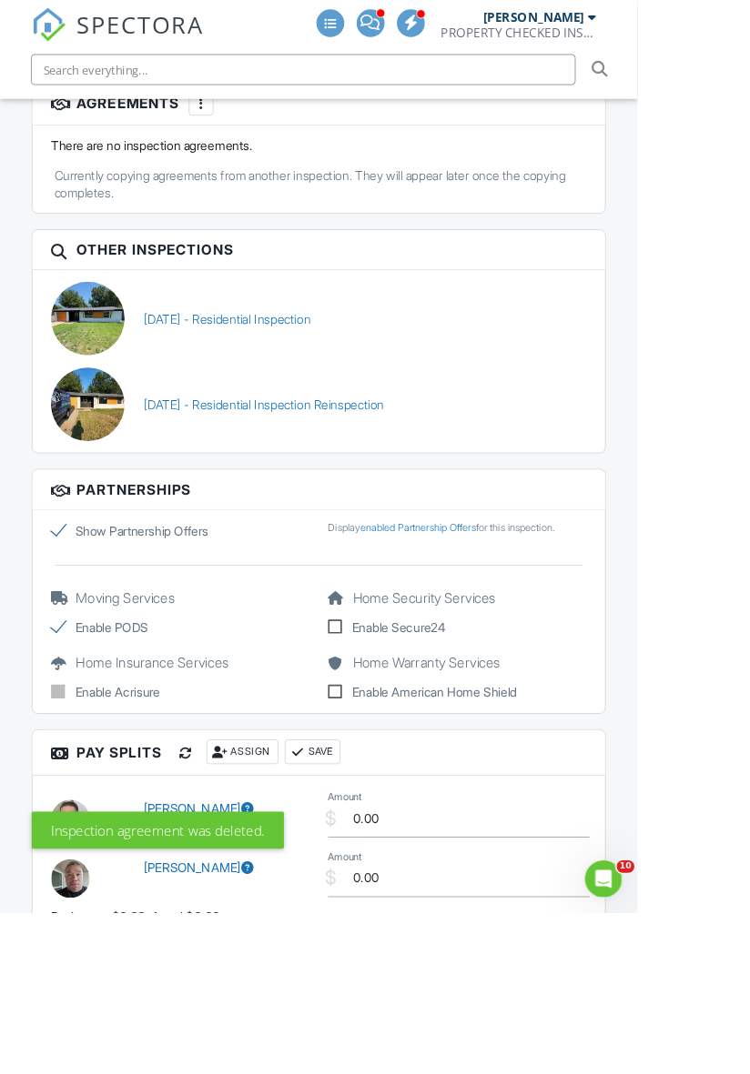
click at [75, 622] on label "Show Partnership Offers" at bounding box center [212, 625] width 304 height 22
checkbox input "false"
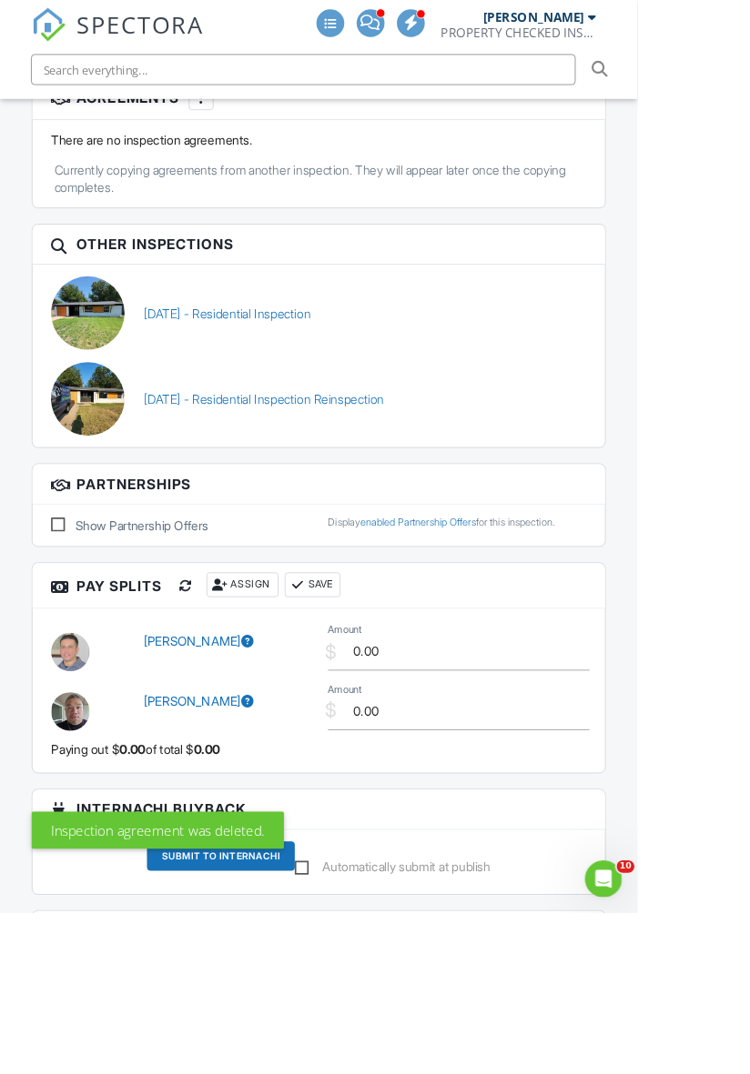
scroll to position [3307, 0]
